Goal: Transaction & Acquisition: Download file/media

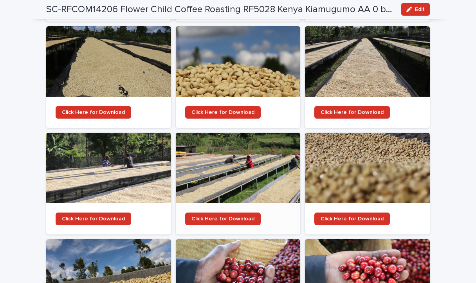
scroll to position [1096, 0]
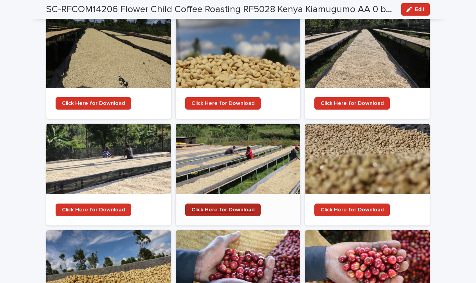
click at [235, 207] on span "Click Here for Download" at bounding box center [222, 209] width 63 height 5
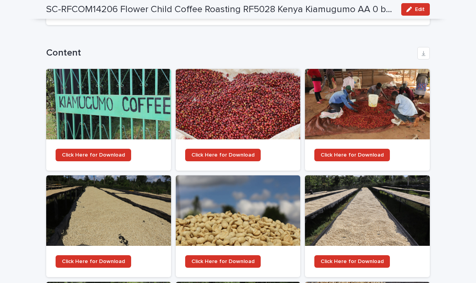
scroll to position [861, 0]
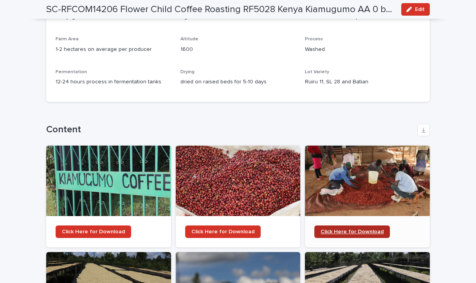
click at [363, 226] on link "Click Here for Download" at bounding box center [352, 232] width 76 height 13
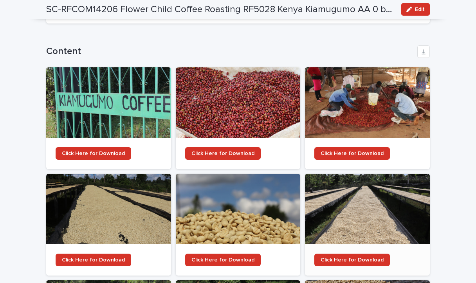
click at [335, 179] on div at bounding box center [367, 209] width 125 height 70
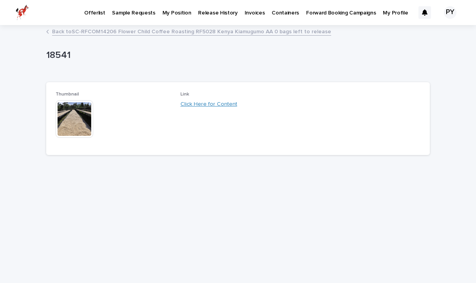
click at [217, 105] on link "Click Here for Content" at bounding box center [208, 103] width 57 height 5
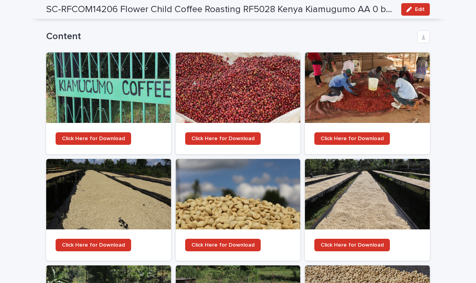
scroll to position [926, 0]
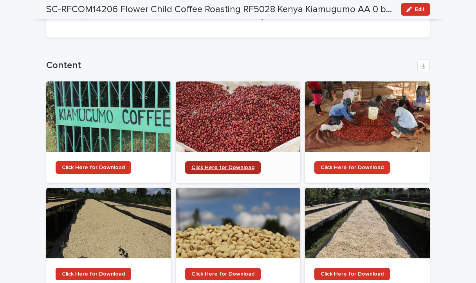
click at [203, 161] on link "Click Here for Download" at bounding box center [223, 167] width 76 height 13
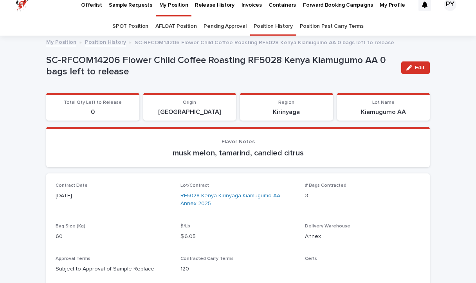
scroll to position [0, 0]
